Goal: Information Seeking & Learning: Learn about a topic

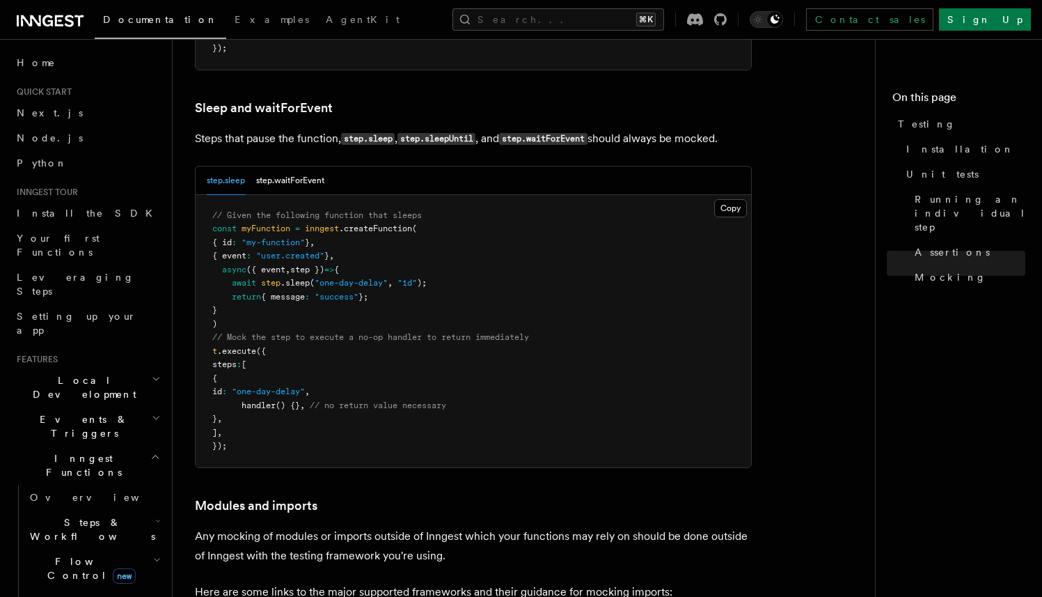
scroll to position [3890, 0]
click at [722, 150] on p "Steps that pause the function, step.sleep , step.sleepUntil , and step.waitForE…" at bounding box center [473, 139] width 557 height 20
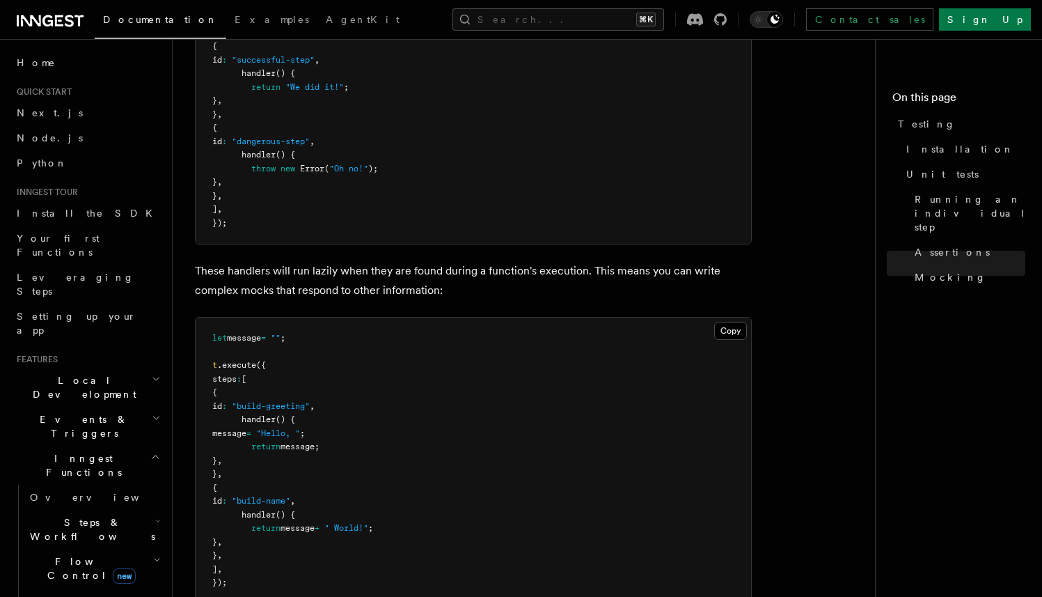
scroll to position [3347, 0]
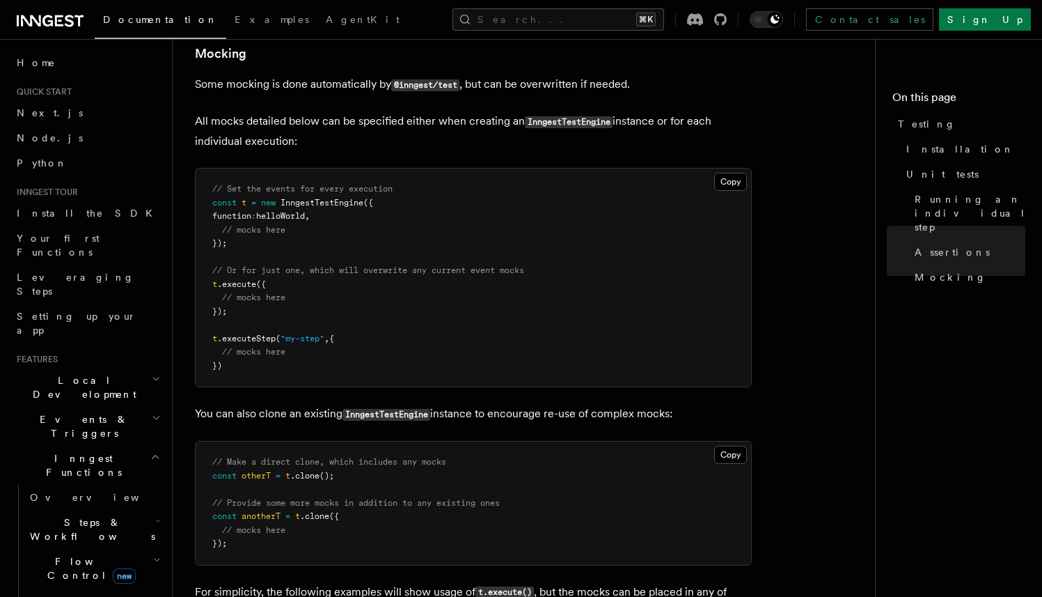
scroll to position [2333, 0]
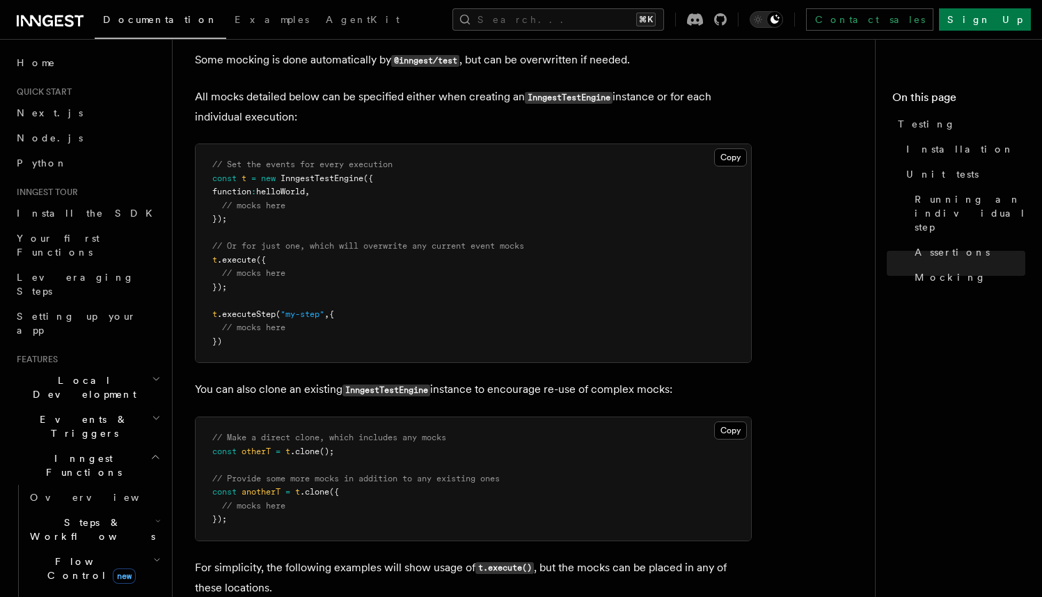
click at [812, 292] on article "References TypeScript SDK Testing To test your Inngest functions programmatical…" at bounding box center [529, 416] width 669 height 5376
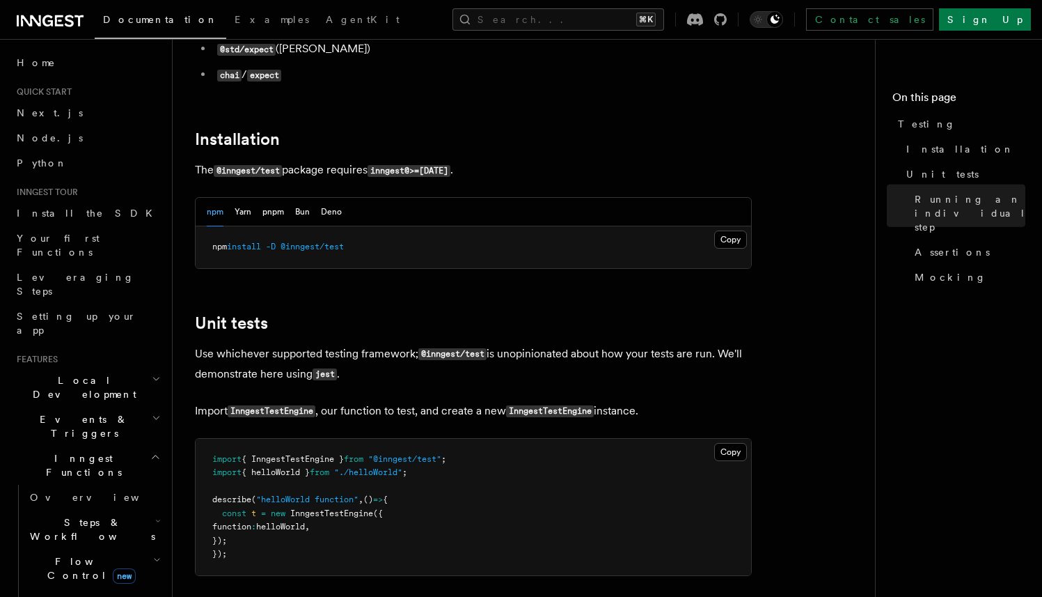
scroll to position [0, 0]
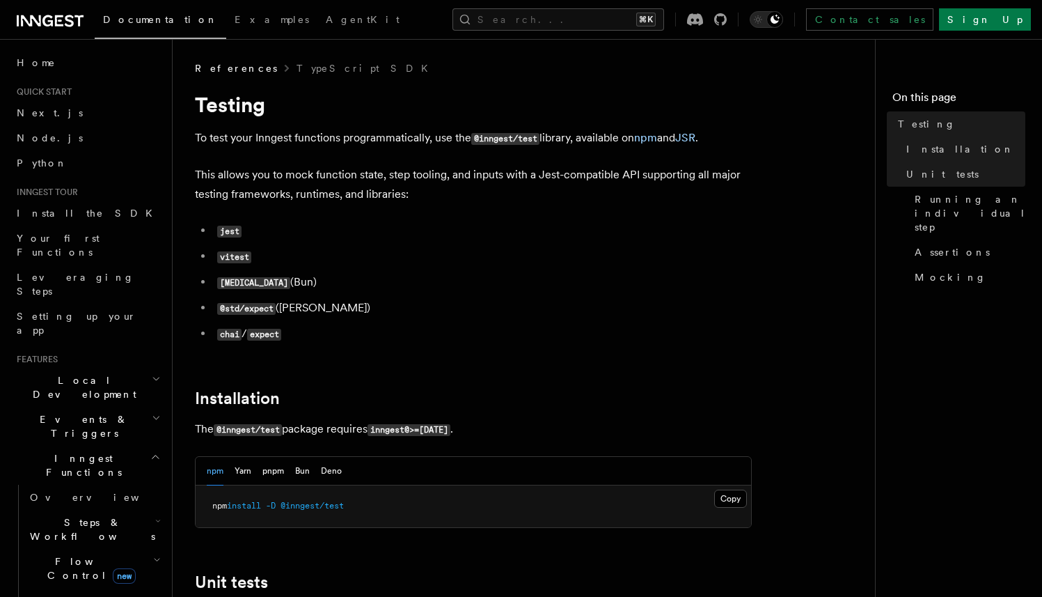
click at [617, 245] on ul "jest vitest [MEDICAL_DATA] (Bun) @std/expect ([PERSON_NAME]) chai / expect" at bounding box center [473, 282] width 557 height 123
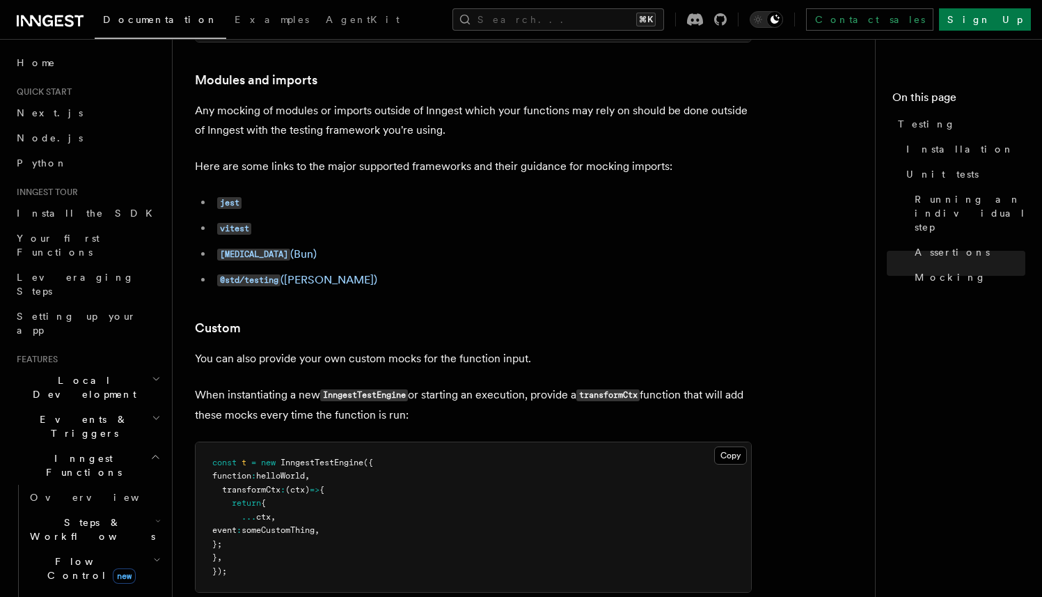
scroll to position [4318, 0]
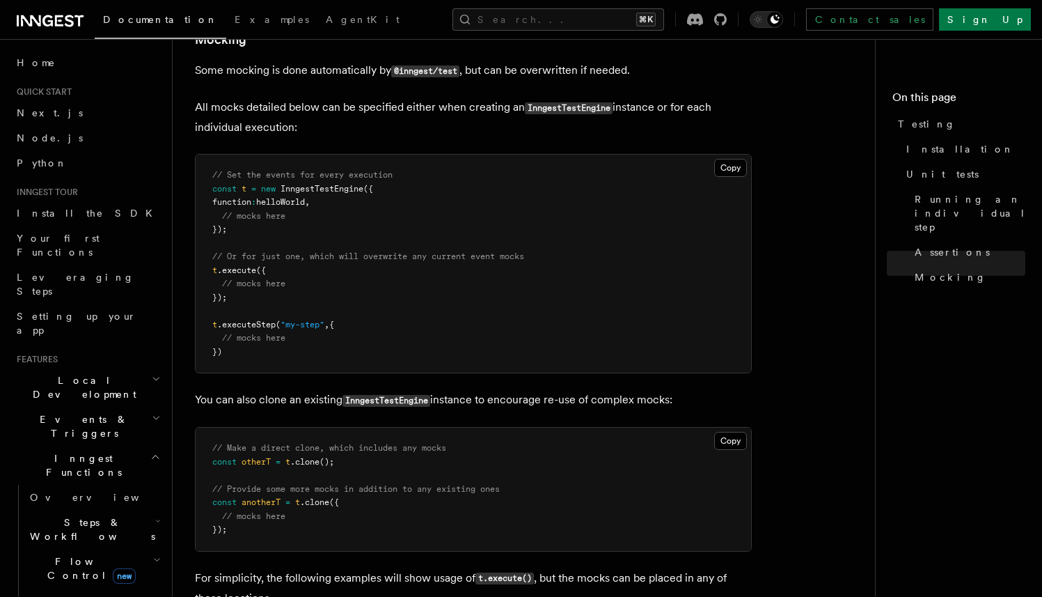
scroll to position [2279, 0]
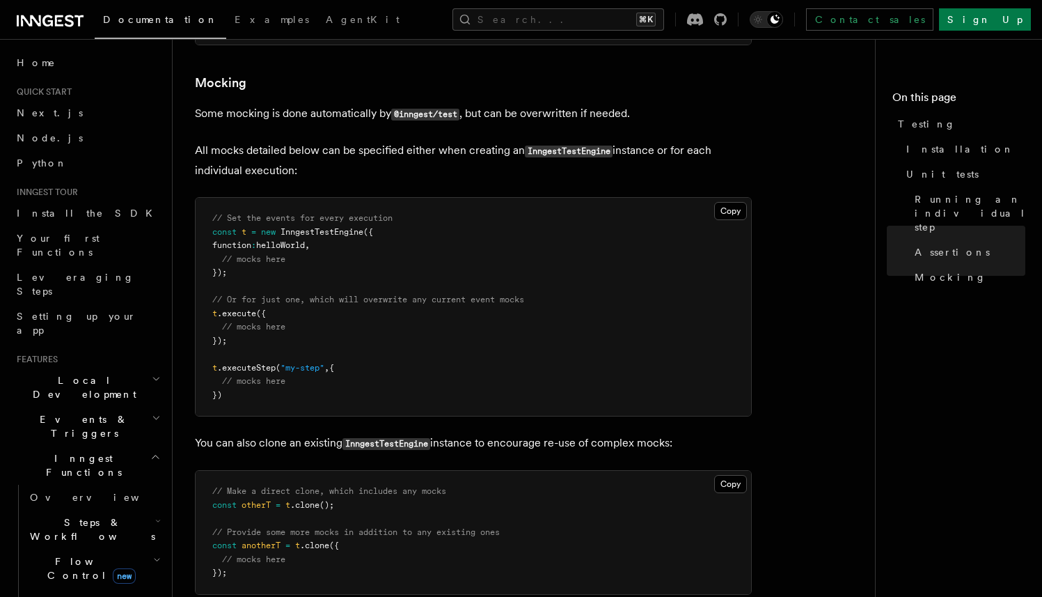
click at [738, 155] on p "All mocks detailed below can be specified either when creating an InngestTestEn…" at bounding box center [473, 161] width 557 height 40
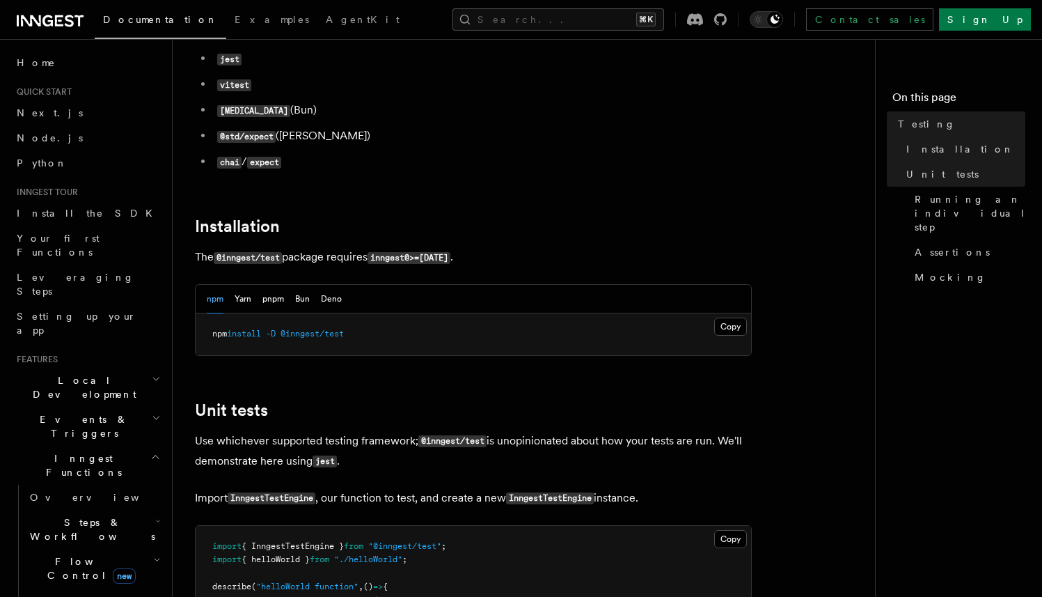
scroll to position [162, 0]
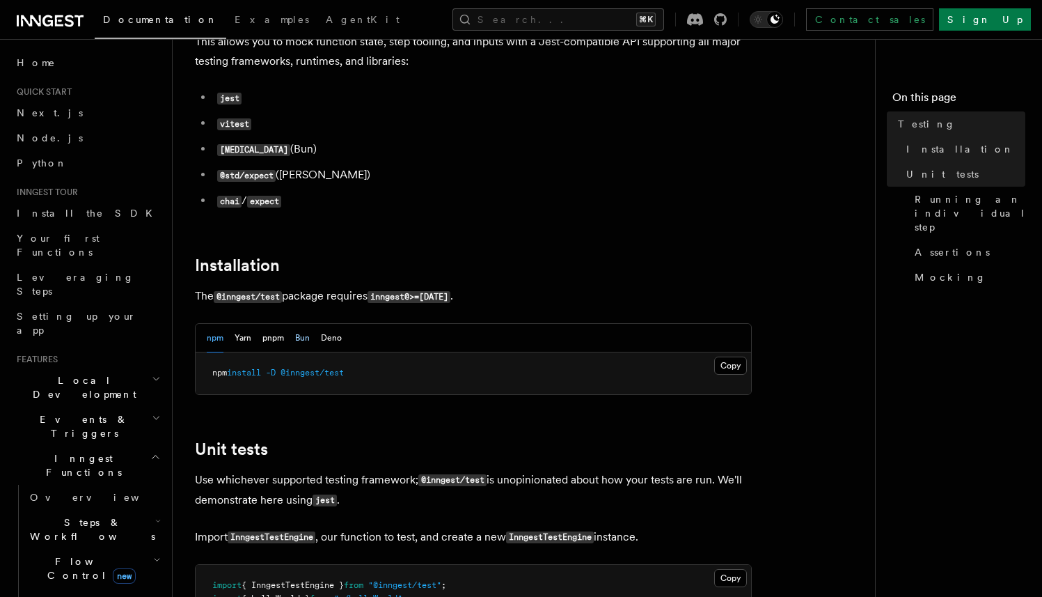
click at [298, 345] on button "Bun" at bounding box center [302, 338] width 15 height 29
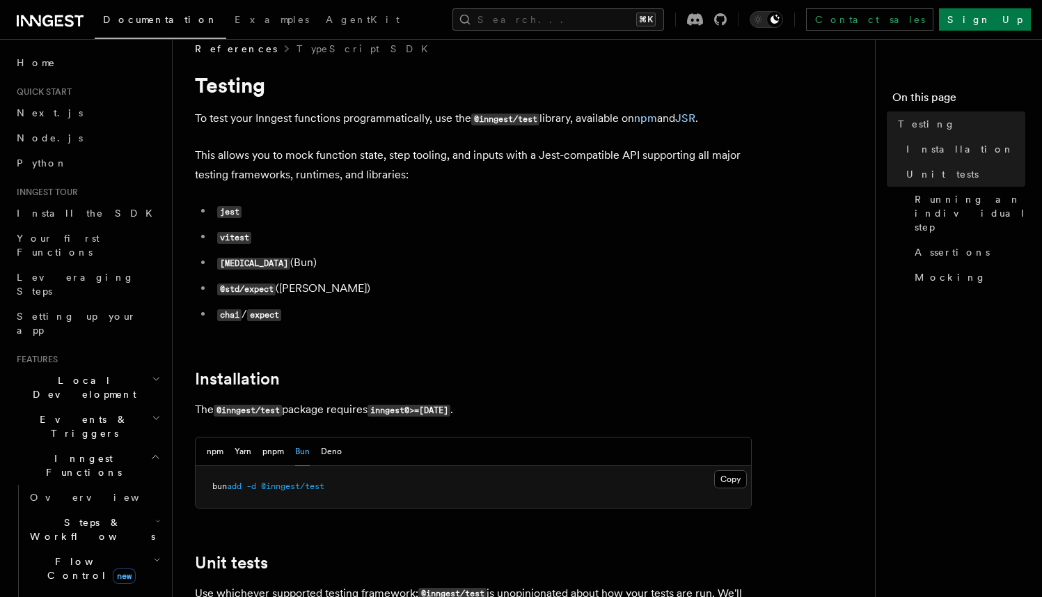
scroll to position [0, 0]
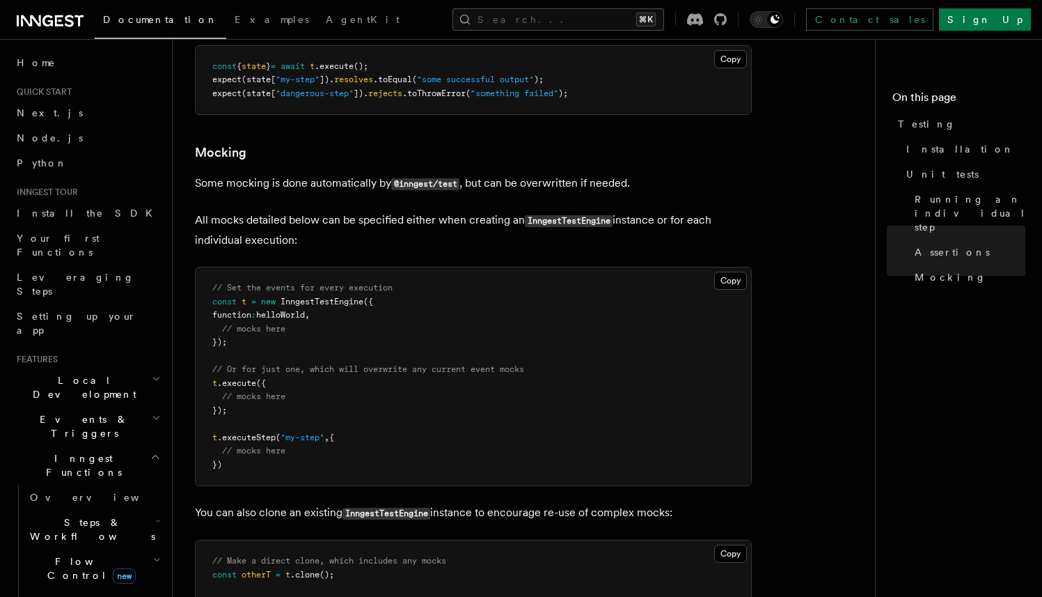
scroll to position [2203, 0]
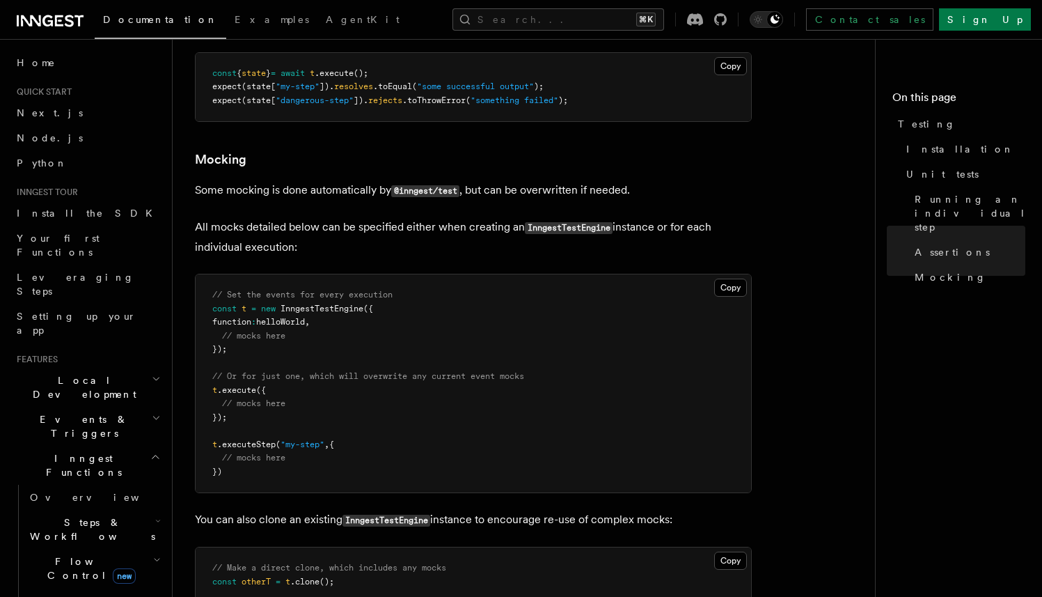
click at [803, 153] on article "References TypeScript SDK Testing To test your Inngest functions programmatical…" at bounding box center [529, 547] width 669 height 5376
click at [833, 228] on article "References TypeScript SDK Testing To test your Inngest functions programmatical…" at bounding box center [529, 547] width 669 height 5376
click at [843, 366] on article "References TypeScript SDK Testing To test your Inngest functions programmatical…" at bounding box center [529, 547] width 669 height 5376
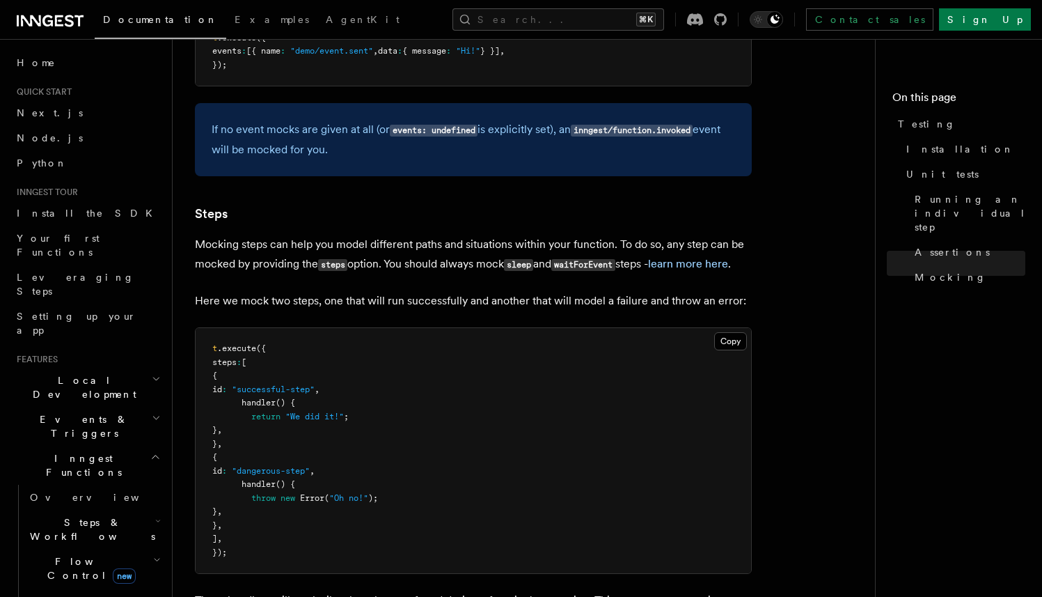
scroll to position [3031, 0]
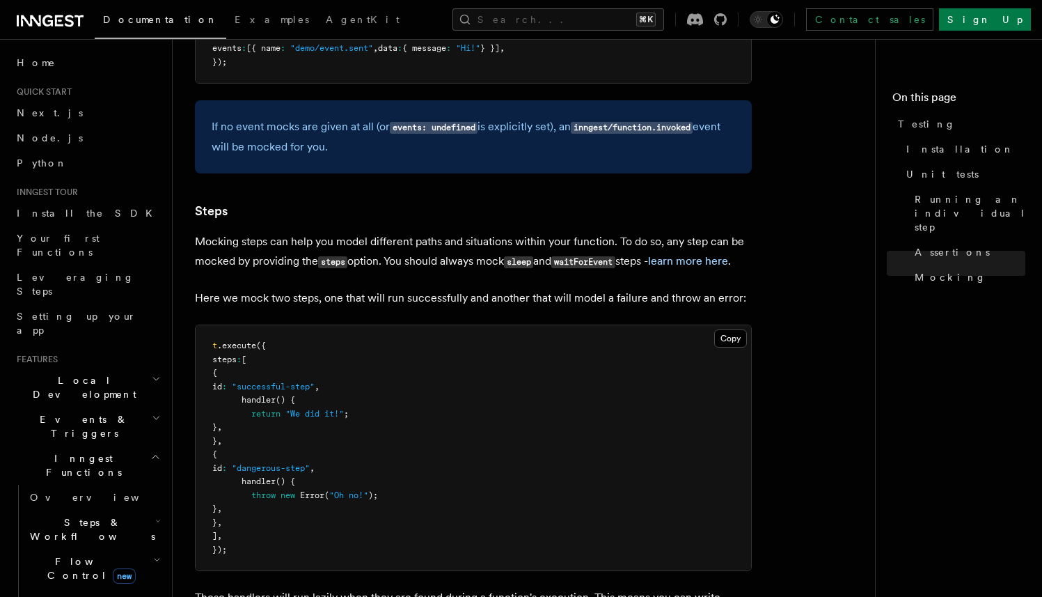
click at [610, 262] on p "Mocking steps can help you model different paths and situations within your fun…" at bounding box center [473, 252] width 557 height 40
click at [579, 258] on p "Mocking steps can help you model different paths and situations within your fun…" at bounding box center [473, 252] width 557 height 40
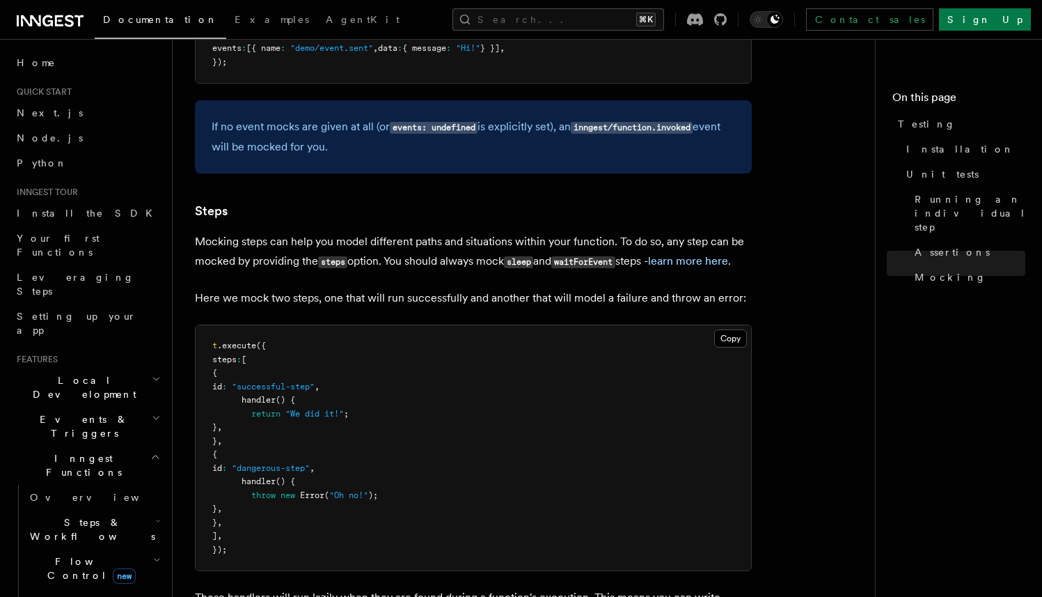
click at [645, 249] on p "Mocking steps can help you model different paths and situations within your fun…" at bounding box center [473, 252] width 557 height 40
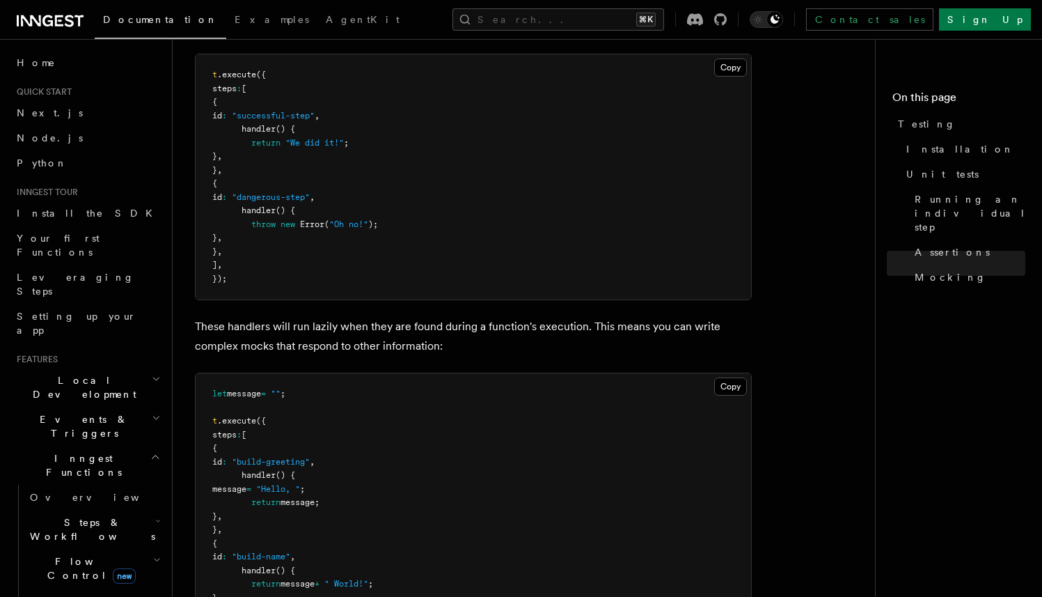
scroll to position [3312, 0]
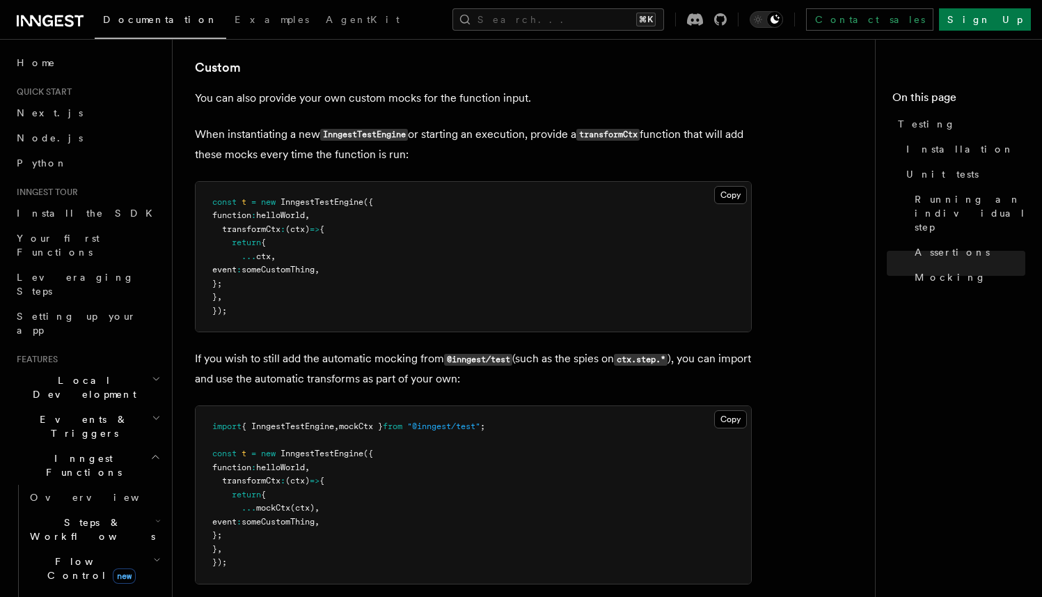
scroll to position [4578, 0]
click at [335, 163] on p "When instantiating a new InngestTestEngine or starting an execution, provide a …" at bounding box center [473, 143] width 557 height 40
click at [446, 163] on p "When instantiating a new InngestTestEngine or starting an execution, provide a …" at bounding box center [473, 143] width 557 height 40
click at [596, 163] on p "When instantiating a new InngestTestEngine or starting an execution, provide a …" at bounding box center [473, 143] width 557 height 40
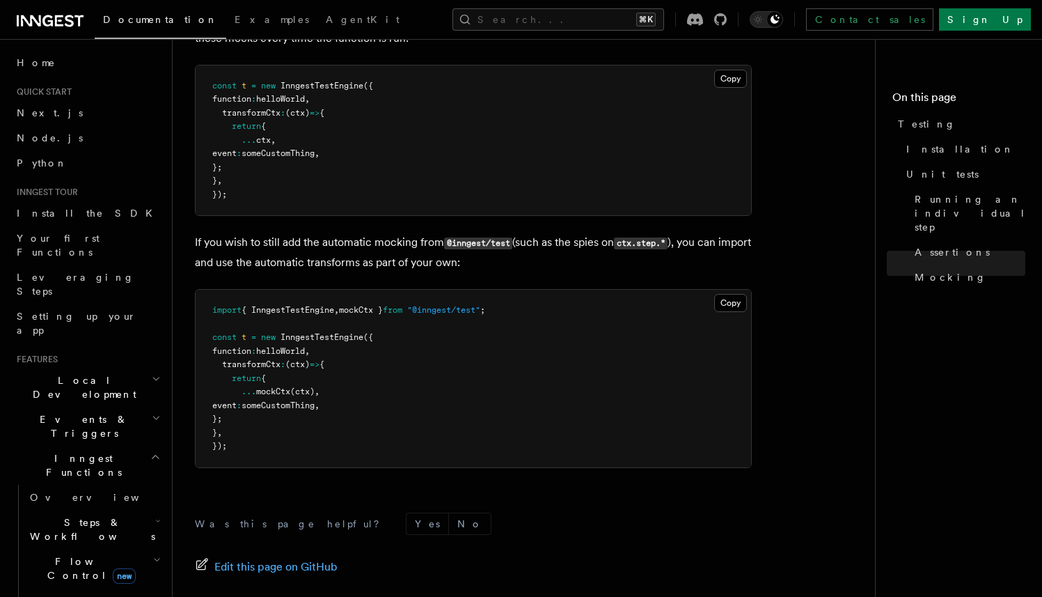
scroll to position [4695, 0]
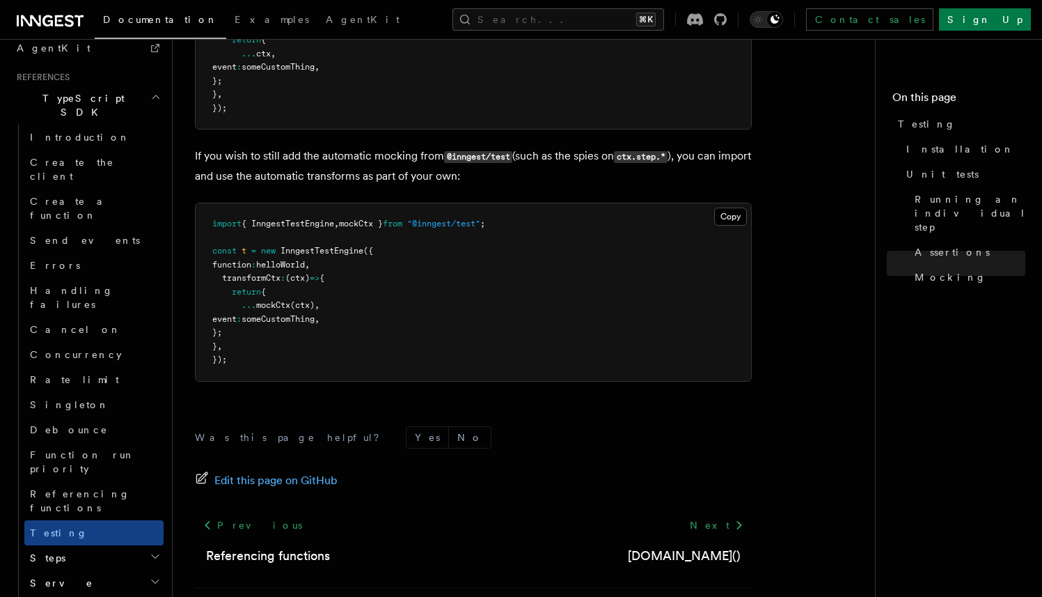
scroll to position [996, 0]
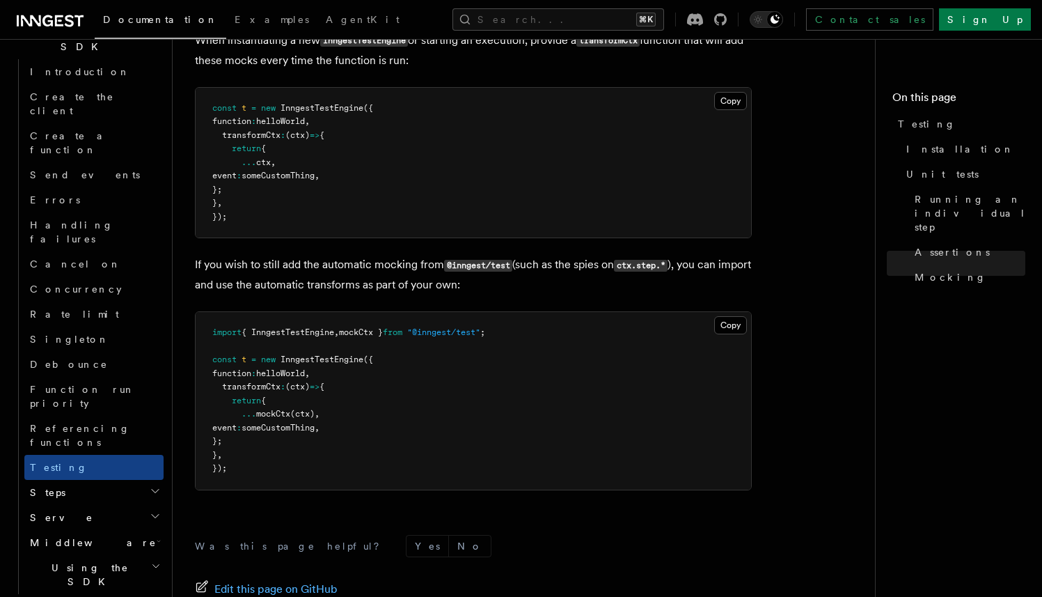
scroll to position [4658, 0]
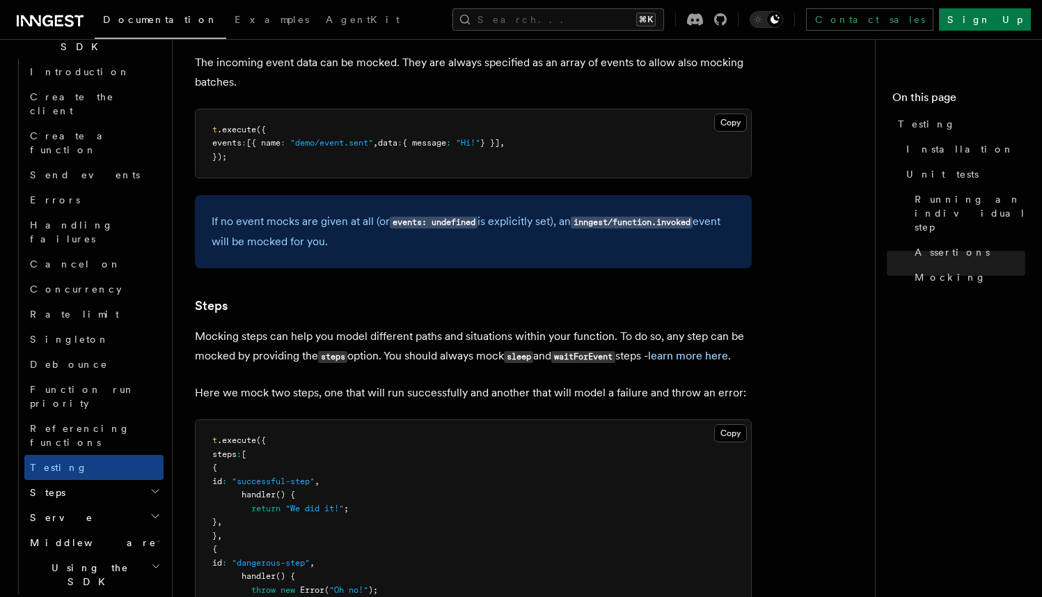
scroll to position [2935, 0]
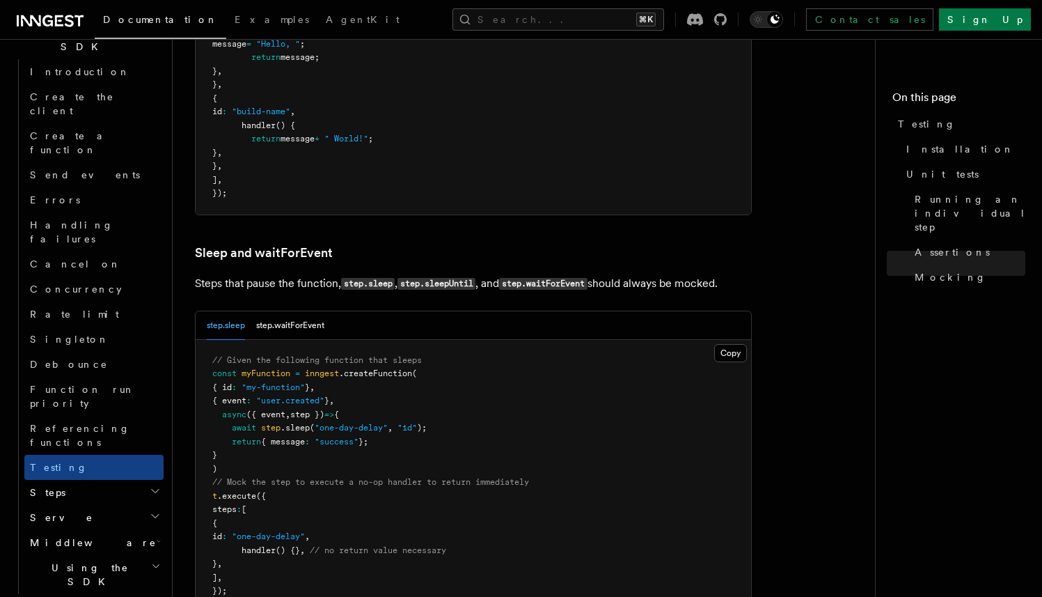
scroll to position [3743, 0]
